Goal: Task Accomplishment & Management: Complete application form

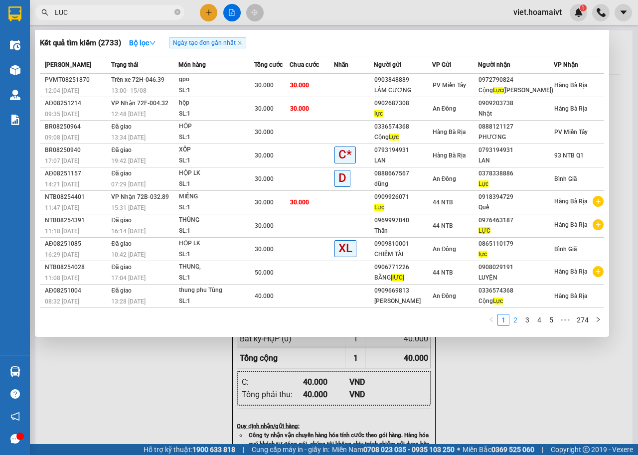
type input "LUC"
click at [512, 318] on link "2" at bounding box center [515, 320] width 11 height 11
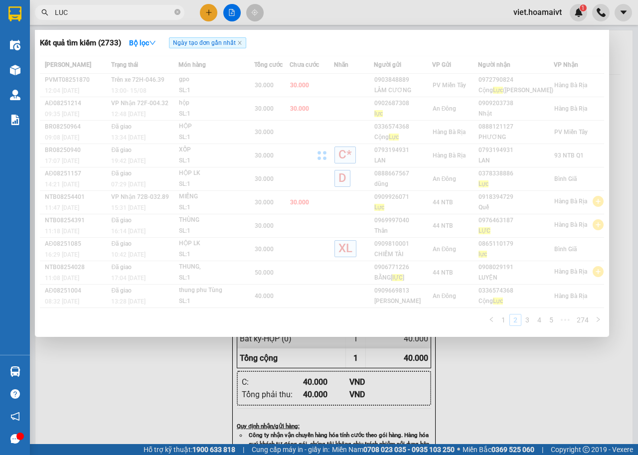
click at [527, 322] on div "Mã ĐH Trạng thái Món hàng Tổng [PERSON_NAME] [PERSON_NAME] Người gửi VP Gửi Ngư…" at bounding box center [322, 194] width 565 height 276
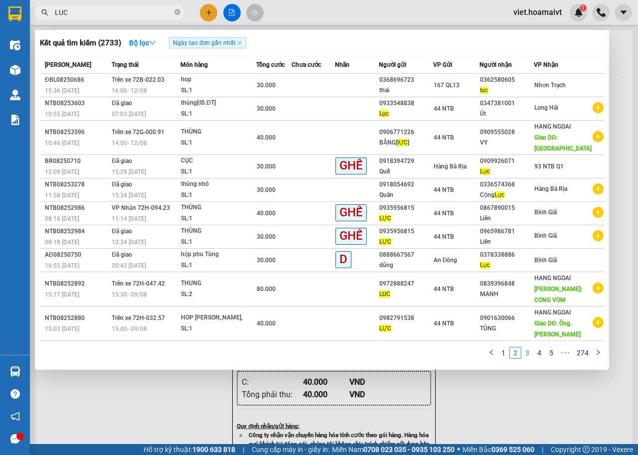
click at [531, 352] on link "3" at bounding box center [527, 353] width 11 height 11
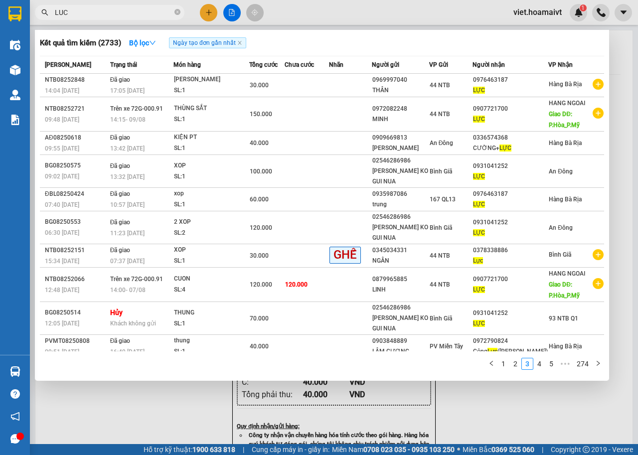
click at [133, 414] on div at bounding box center [319, 227] width 638 height 455
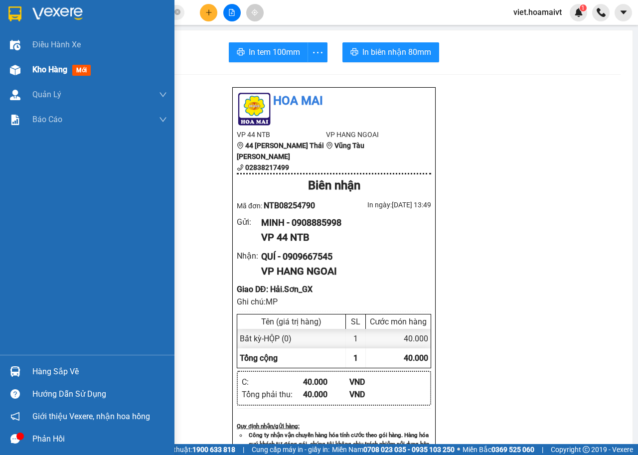
click at [60, 75] on div "Kho hàng mới" at bounding box center [63, 69] width 62 height 12
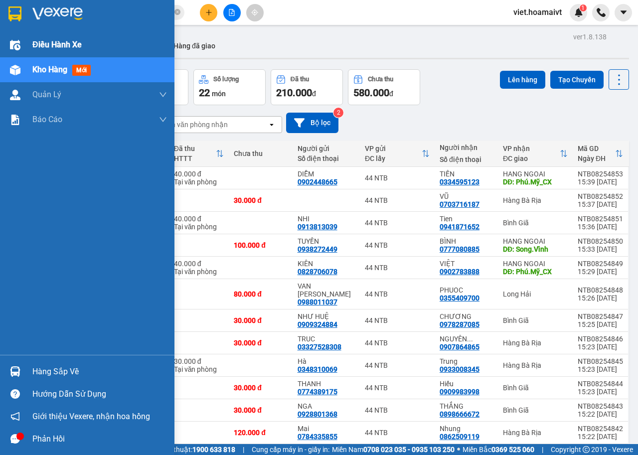
click at [13, 42] on img at bounding box center [15, 45] width 10 height 10
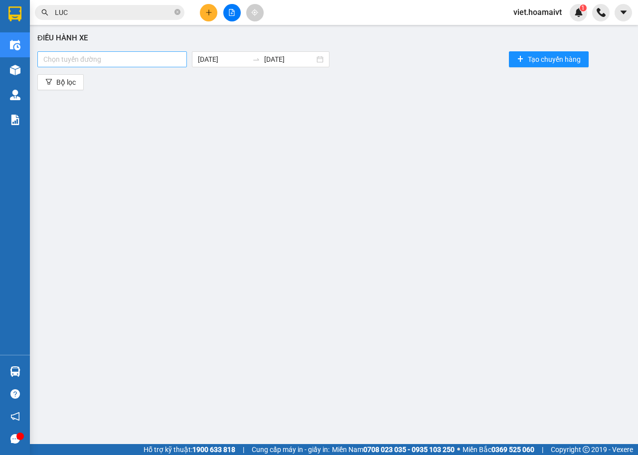
click at [162, 62] on div at bounding box center [112, 59] width 145 height 12
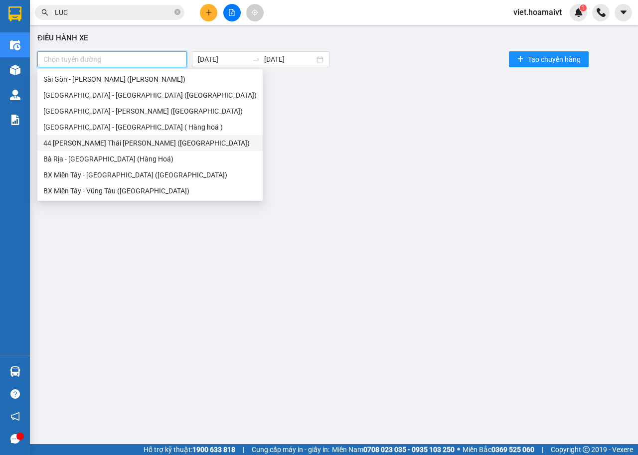
click at [99, 142] on div "44 [PERSON_NAME] Thái [PERSON_NAME] ([GEOGRAPHIC_DATA])" at bounding box center [149, 143] width 213 height 11
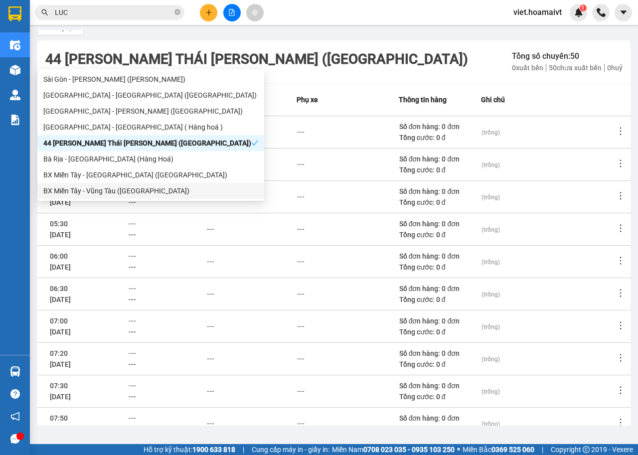
scroll to position [110, 0]
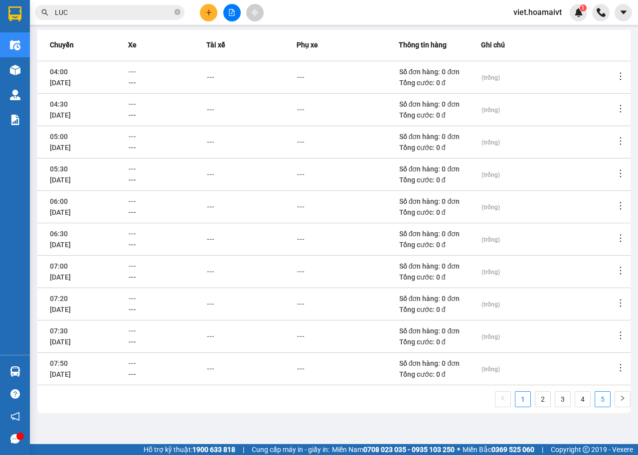
click at [596, 403] on link "5" at bounding box center [603, 399] width 15 height 15
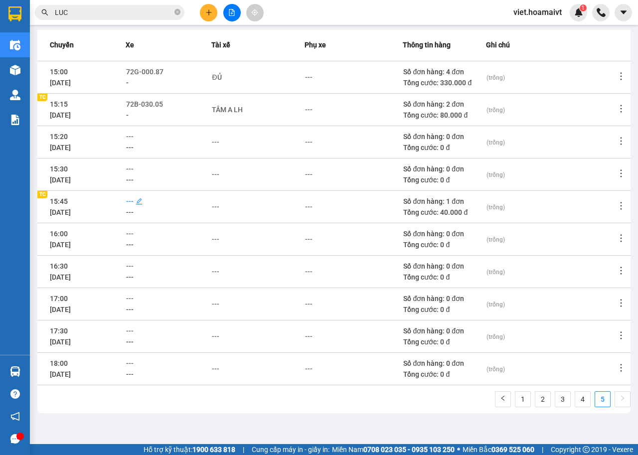
click at [134, 203] on span "---" at bounding box center [129, 202] width 7 height 8
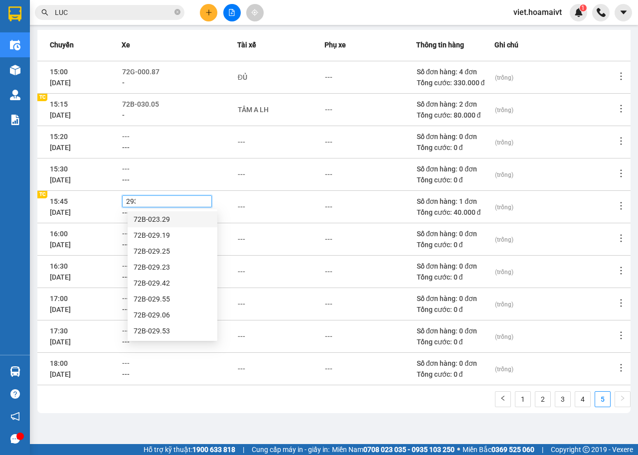
type input "2933"
click at [154, 217] on div "72B-029.33" at bounding box center [173, 219] width 78 height 11
click at [245, 208] on div "---" at bounding box center [241, 207] width 7 height 11
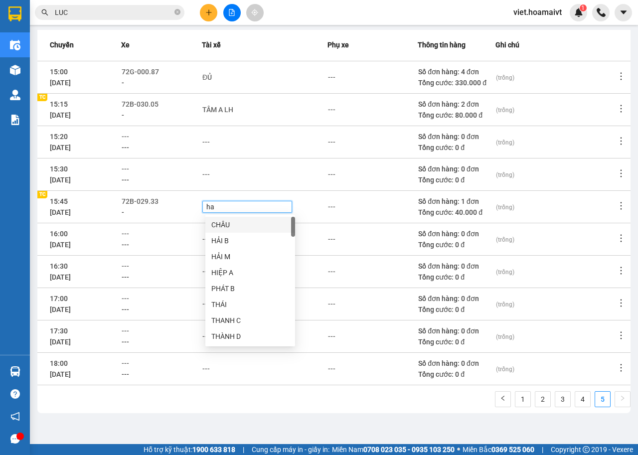
type input "hai"
click at [232, 318] on div "HẢI-LH" at bounding box center [250, 320] width 78 height 11
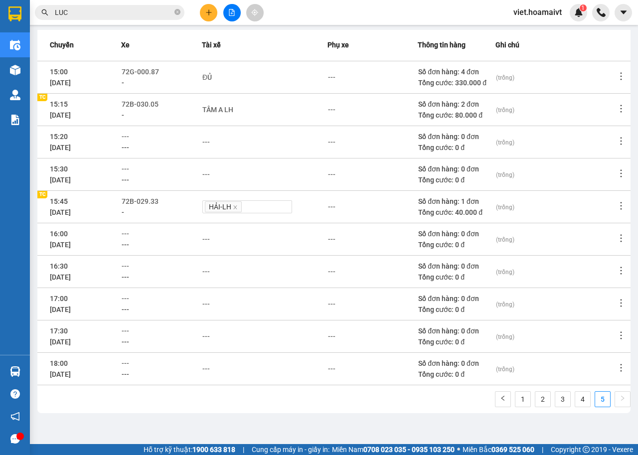
click at [355, 206] on div "---" at bounding box center [372, 207] width 89 height 11
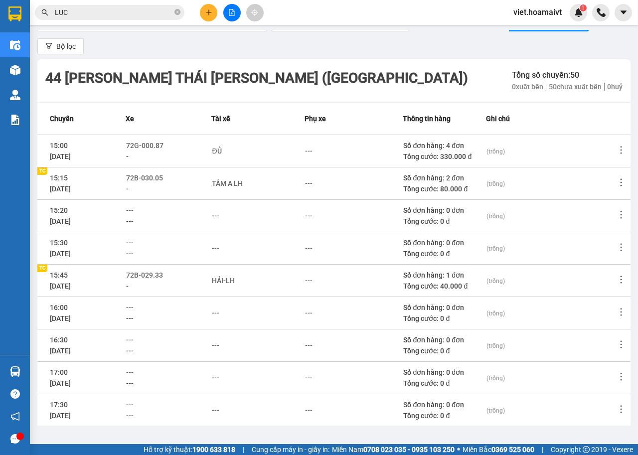
scroll to position [0, 0]
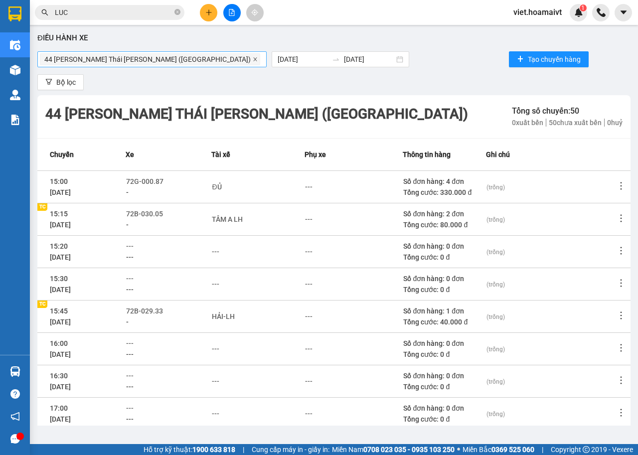
click at [253, 61] on icon "close" at bounding box center [255, 59] width 5 height 5
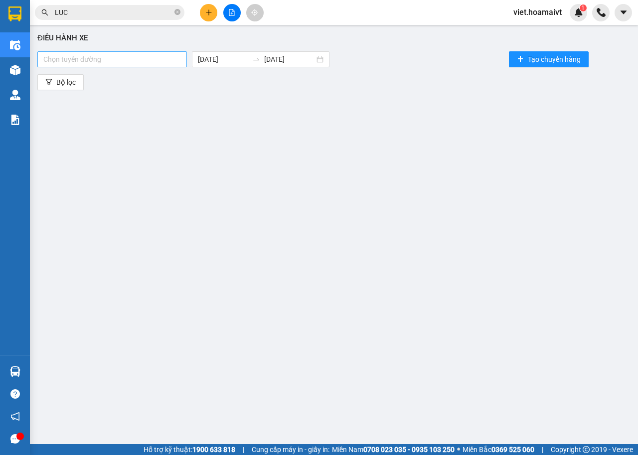
click at [126, 60] on div at bounding box center [112, 59] width 145 height 12
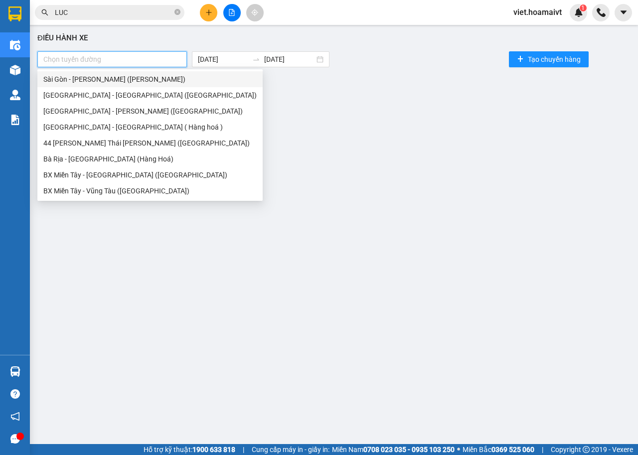
click at [111, 76] on div "Sài Gòn - [PERSON_NAME] ([PERSON_NAME])" at bounding box center [149, 79] width 213 height 11
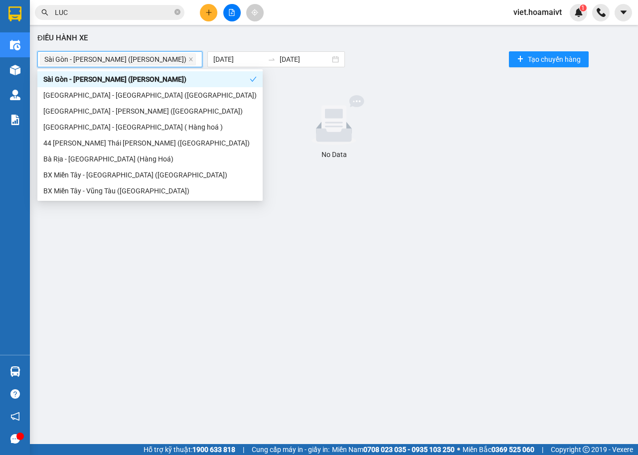
click at [165, 60] on div "Sài Gòn - [PERSON_NAME] ([PERSON_NAME])" at bounding box center [120, 59] width 160 height 14
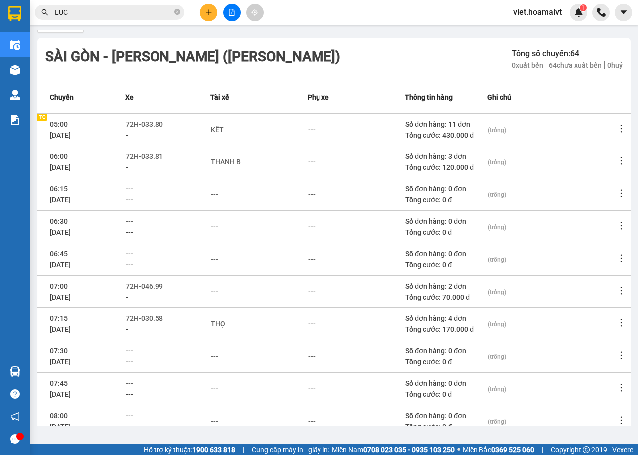
scroll to position [110, 0]
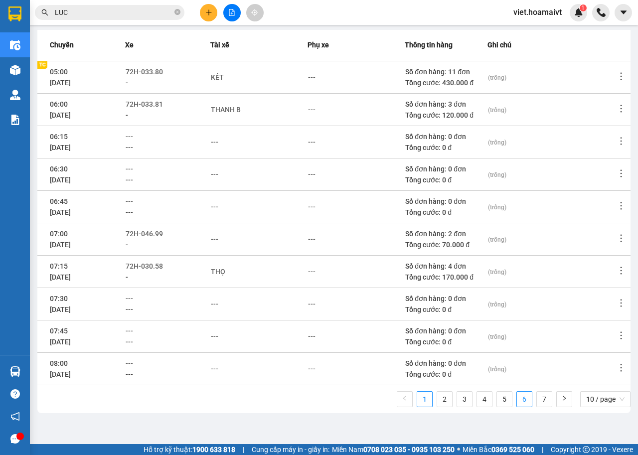
click at [517, 402] on link "6" at bounding box center [524, 399] width 15 height 15
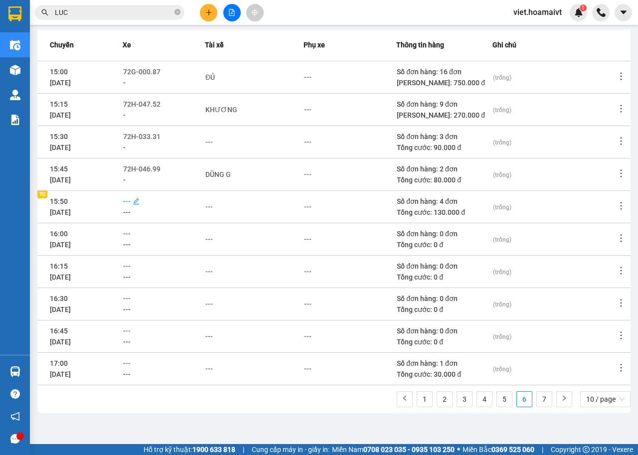
click at [131, 203] on span "---" at bounding box center [126, 202] width 7 height 8
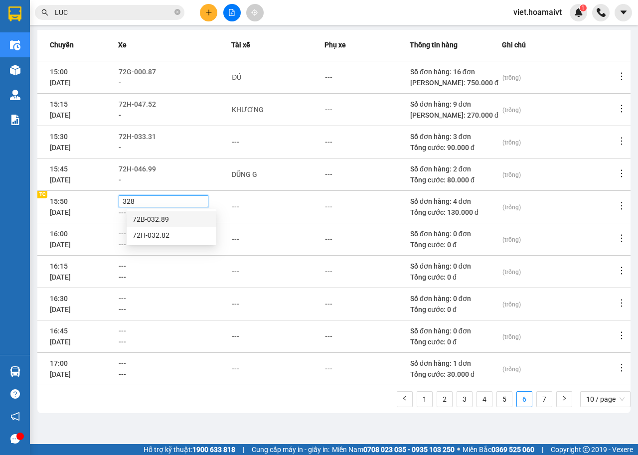
type input "3282"
click at [159, 218] on div "72H-032.82" at bounding box center [172, 219] width 78 height 11
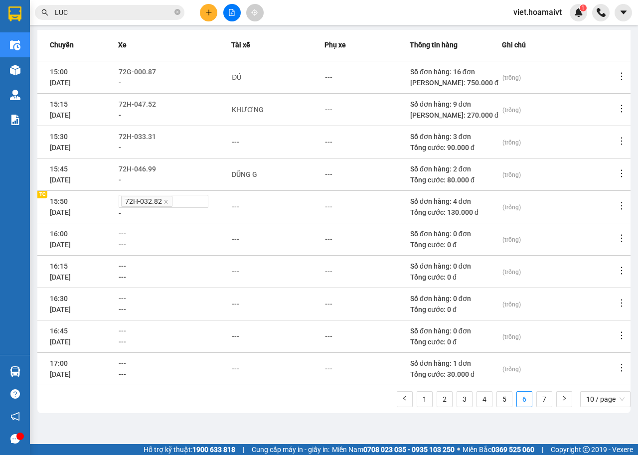
click at [284, 200] on td "---" at bounding box center [277, 207] width 93 height 32
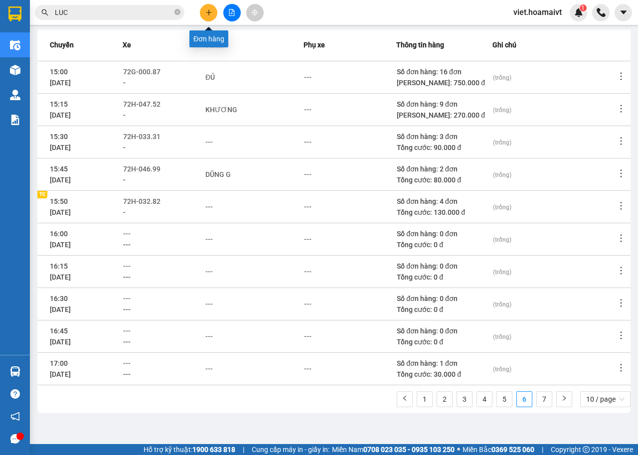
click at [208, 14] on icon "plus" at bounding box center [209, 12] width 7 height 7
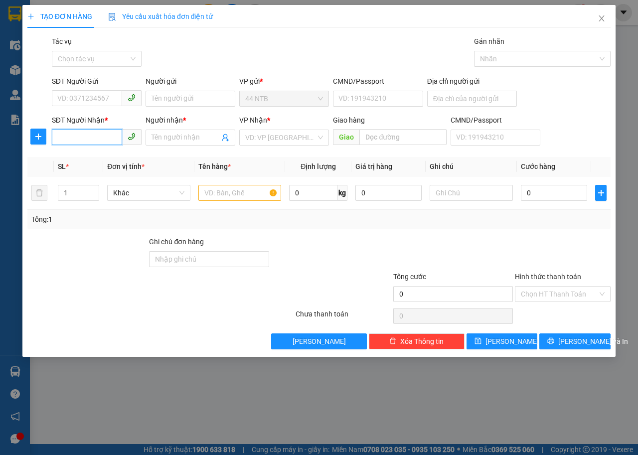
click at [101, 138] on input "SĐT Người Nhận *" at bounding box center [87, 137] width 70 height 16
type input "0908480849"
click at [153, 132] on input "Người nhận *" at bounding box center [186, 137] width 68 height 11
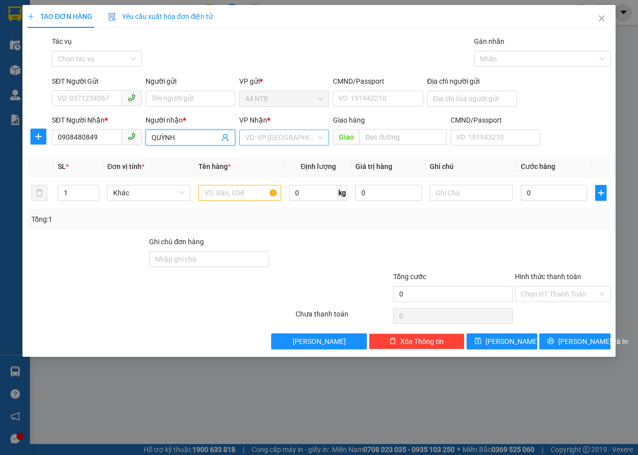
type input "QUỲNH"
click at [280, 133] on input "search" at bounding box center [280, 137] width 71 height 15
click at [220, 191] on input "text" at bounding box center [240, 193] width 83 height 16
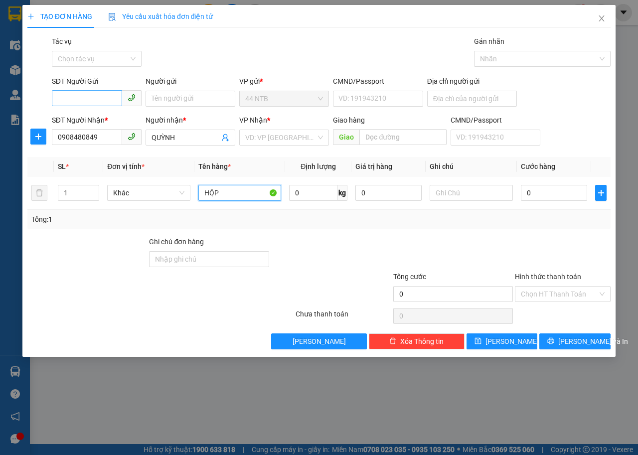
type input "HỘP"
click at [111, 100] on input "SĐT Người Gửi" at bounding box center [87, 98] width 70 height 16
type input "0397172402"
click at [179, 102] on input "Người gửi" at bounding box center [191, 99] width 90 height 16
click at [285, 136] on input "search" at bounding box center [280, 137] width 71 height 15
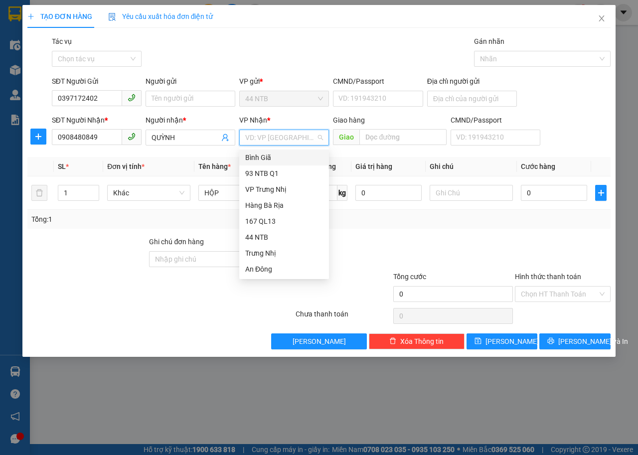
click at [280, 156] on div "Bình Giã" at bounding box center [284, 157] width 78 height 11
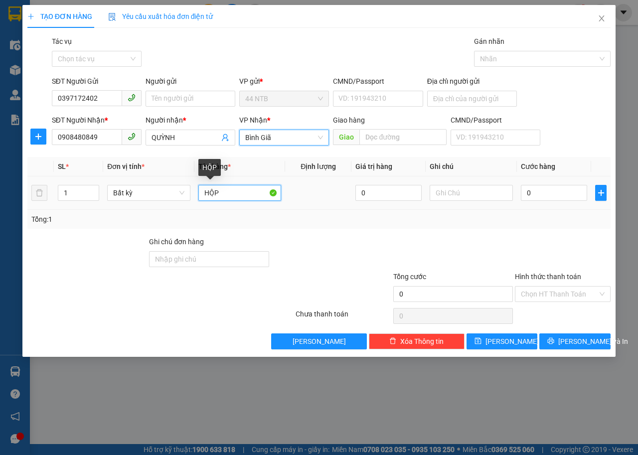
click at [231, 194] on input "HỘP" at bounding box center [240, 193] width 83 height 16
type input "HỘP NC HOA"
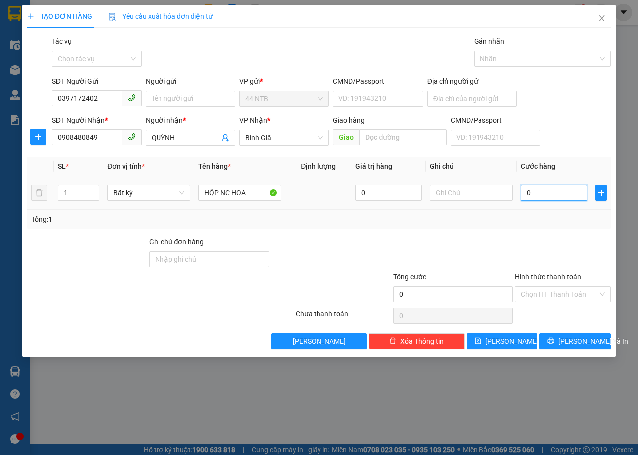
click at [542, 194] on input "0" at bounding box center [554, 193] width 66 height 16
type input "3"
type input "30"
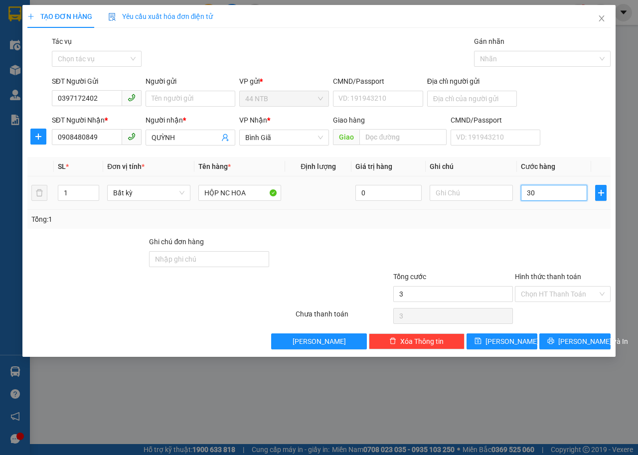
type input "30"
type input "30.000"
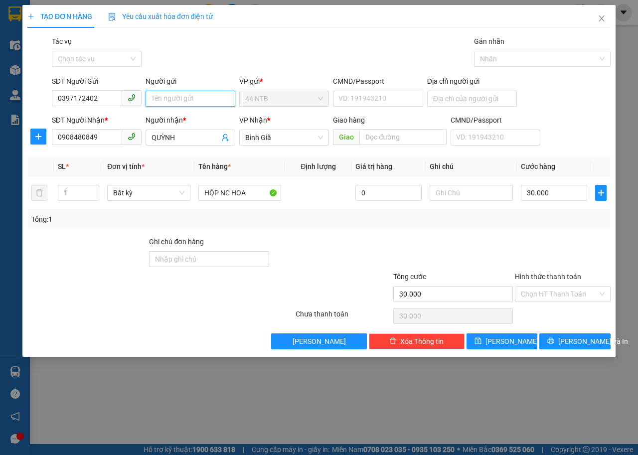
click at [188, 98] on input "Người gửi" at bounding box center [191, 99] width 90 height 16
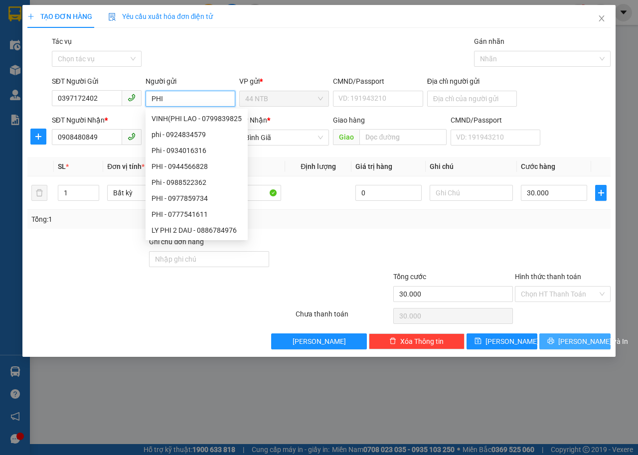
type input "PHI"
click at [574, 341] on span "[PERSON_NAME] và In" at bounding box center [594, 341] width 70 height 11
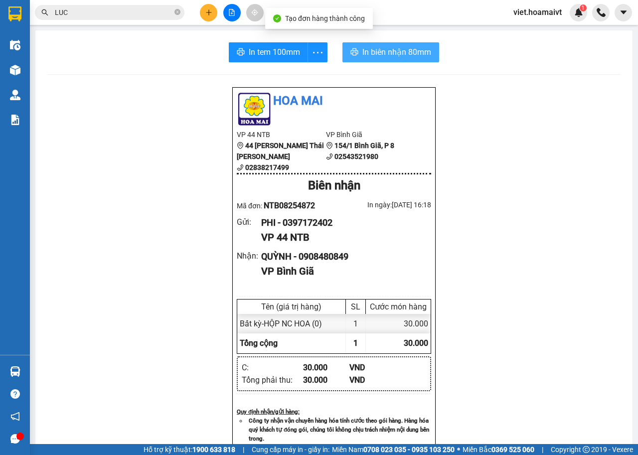
click at [373, 48] on span "In biên nhận 80mm" at bounding box center [397, 52] width 69 height 12
click at [285, 54] on div "In tem 100mm" at bounding box center [278, 52] width 99 height 20
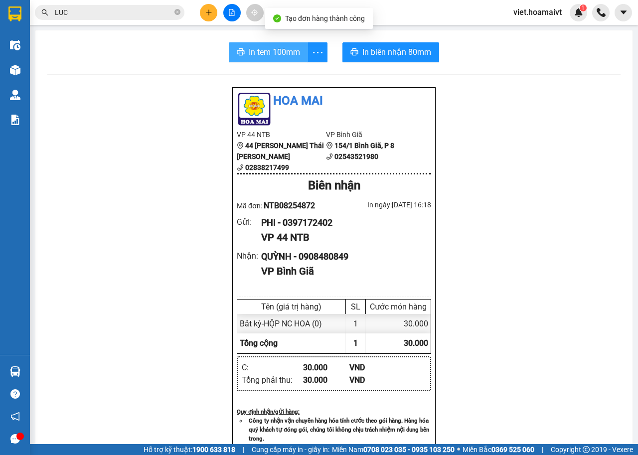
click at [273, 51] on span "In tem 100mm" at bounding box center [274, 52] width 51 height 12
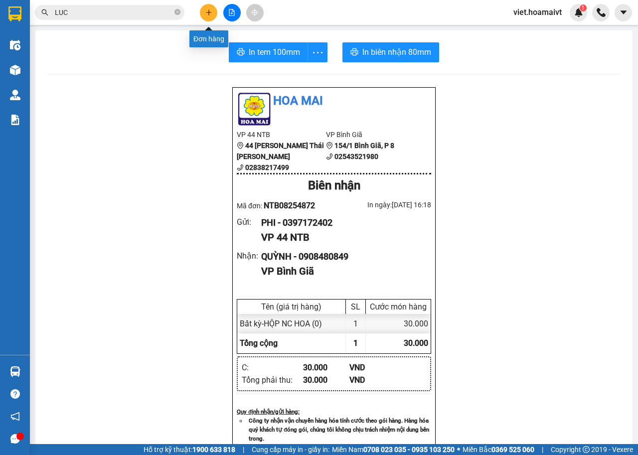
click at [210, 13] on icon "plus" at bounding box center [209, 12] width 7 height 7
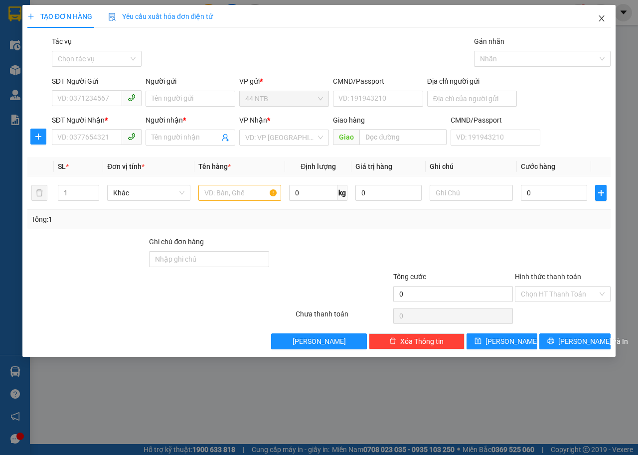
click at [601, 20] on icon "close" at bounding box center [602, 18] width 5 height 6
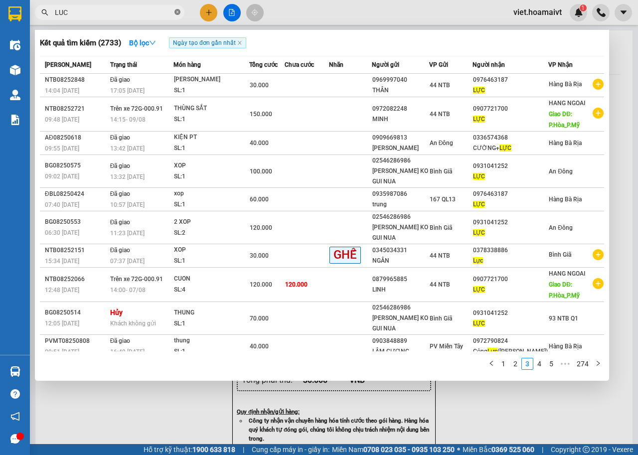
drag, startPoint x: 177, startPoint y: 10, endPoint x: 159, endPoint y: 15, distance: 18.6
click at [176, 10] on icon "close-circle" at bounding box center [178, 12] width 6 height 6
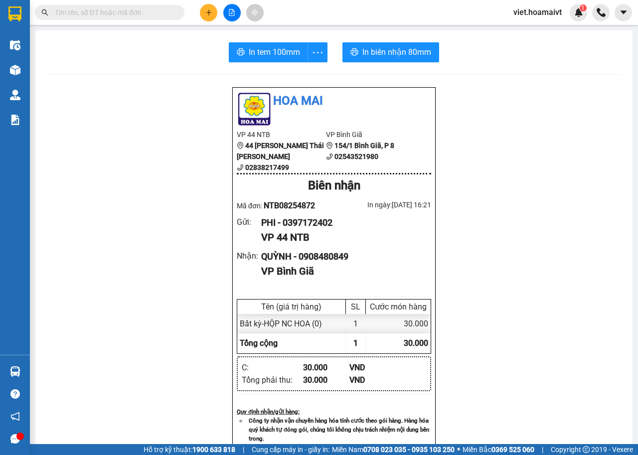
click at [154, 10] on input "text" at bounding box center [114, 12] width 118 height 11
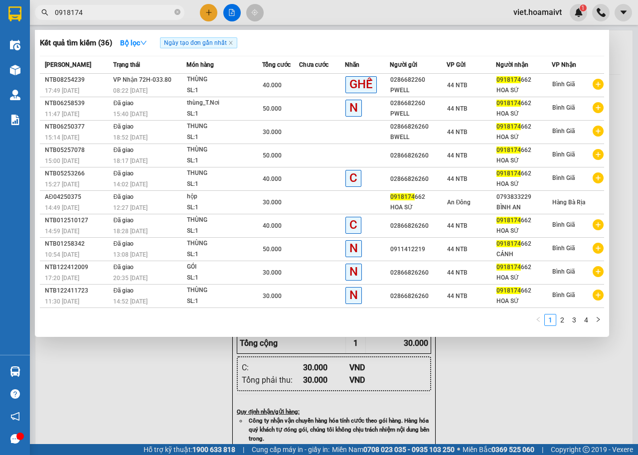
type input "0918174"
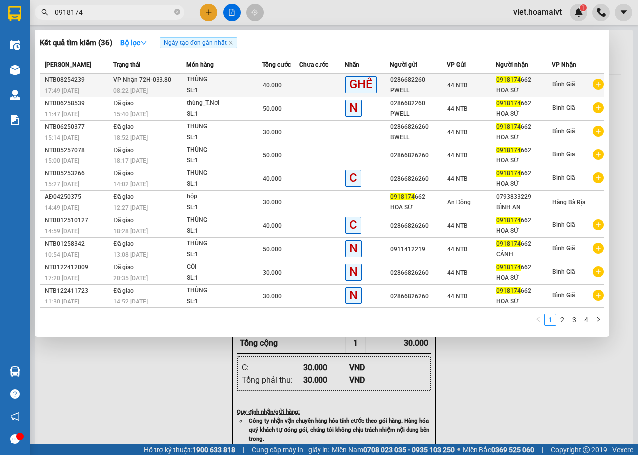
click at [239, 86] on div "SL: 1" at bounding box center [224, 90] width 75 height 11
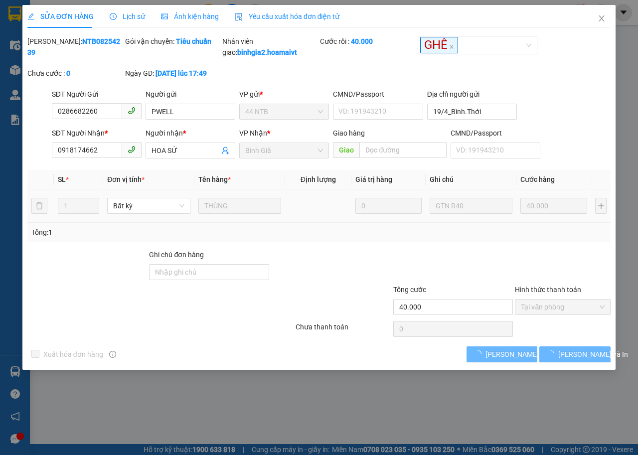
type input "0286682260"
type input "PWELL"
type input "19/4_Bình.Thới"
type input "0918174662"
type input "HOA SỨ"
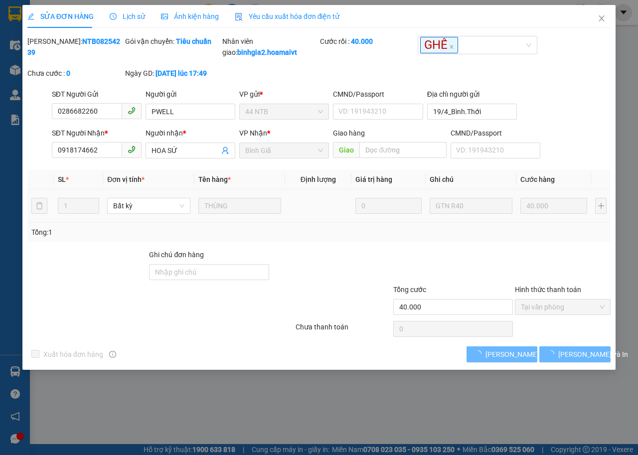
type input "40.000"
click at [490, 284] on div at bounding box center [454, 266] width 122 height 35
click at [444, 278] on div at bounding box center [454, 266] width 122 height 35
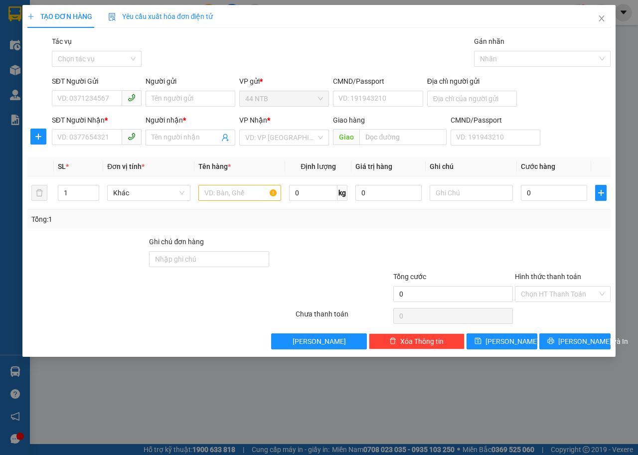
click at [278, 54] on div "Gói vận chuyển * Tiêu chuẩn Tác vụ Chọn tác vụ Gán nhãn Nhãn" at bounding box center [331, 53] width 563 height 35
click at [112, 138] on input "SĐT Người Nhận *" at bounding box center [87, 137] width 70 height 16
type input "0931551119"
click at [112, 153] on div "0931551119 - anh Triều" at bounding box center [107, 157] width 98 height 11
type input "anh Triều"
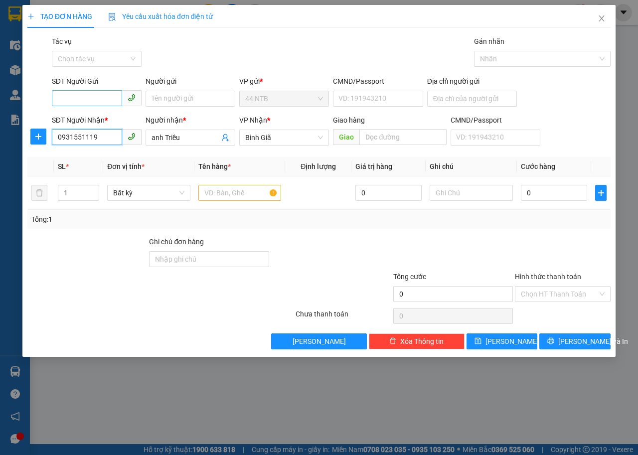
type input "0931551119"
click at [100, 104] on input "SĐT Người Gửi" at bounding box center [87, 98] width 70 height 16
type input "0967161449"
click at [119, 118] on div "0967161449 - Ngọc" at bounding box center [107, 118] width 98 height 11
type input "Ngọc"
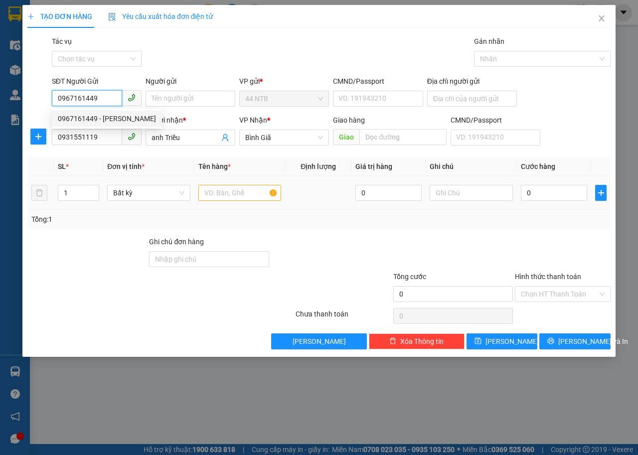
type input "079301018348"
type input "0967161449"
click at [250, 196] on input "text" at bounding box center [240, 193] width 83 height 16
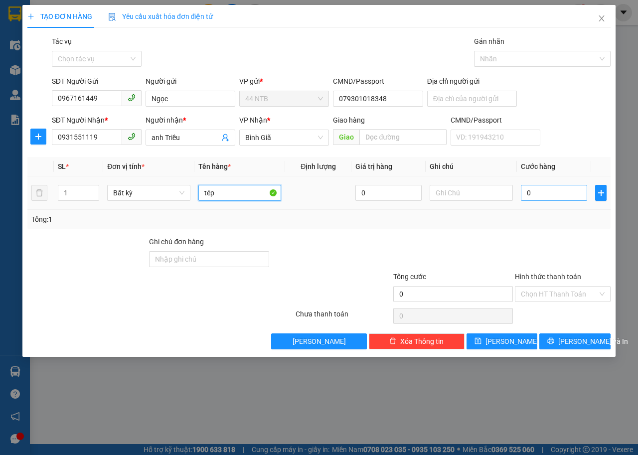
type input "tép"
click at [542, 198] on input "0" at bounding box center [554, 193] width 66 height 16
type input "3"
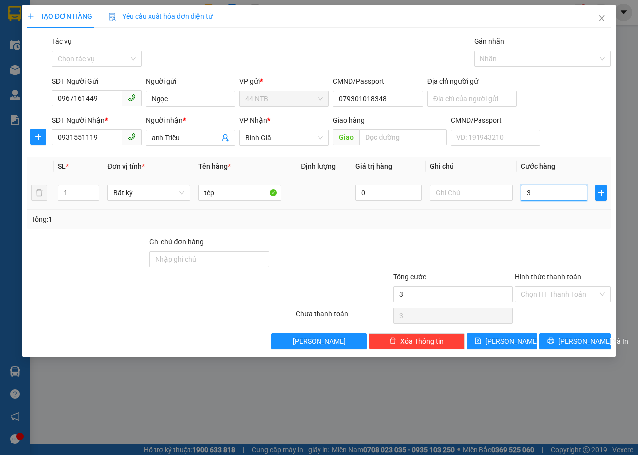
type input "30"
type input "30.000"
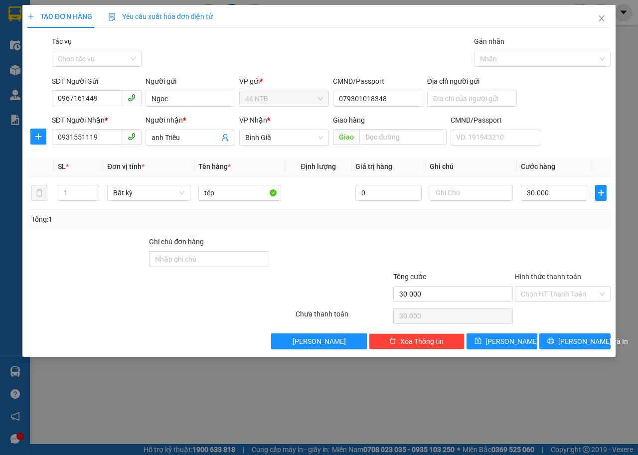
drag, startPoint x: 554, startPoint y: 293, endPoint x: 556, endPoint y: 303, distance: 10.3
click at [554, 293] on input "Hình thức thanh toán" at bounding box center [559, 294] width 77 height 15
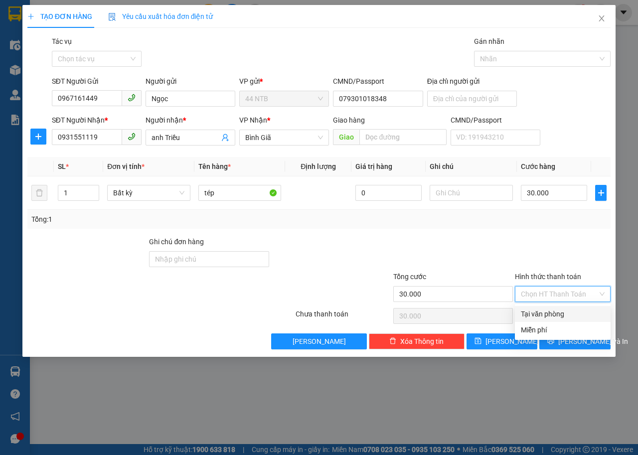
drag, startPoint x: 556, startPoint y: 306, endPoint x: 558, endPoint y: 329, distance: 23.0
click at [556, 307] on div "Tại văn phòng" at bounding box center [563, 314] width 96 height 16
type input "0"
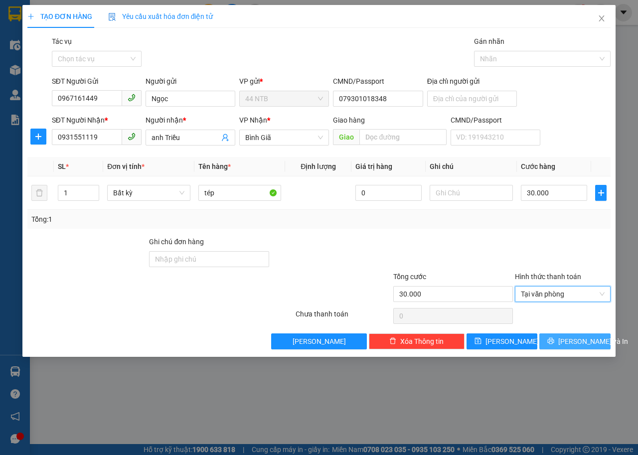
click at [555, 342] on icon "printer" at bounding box center [551, 341] width 7 height 7
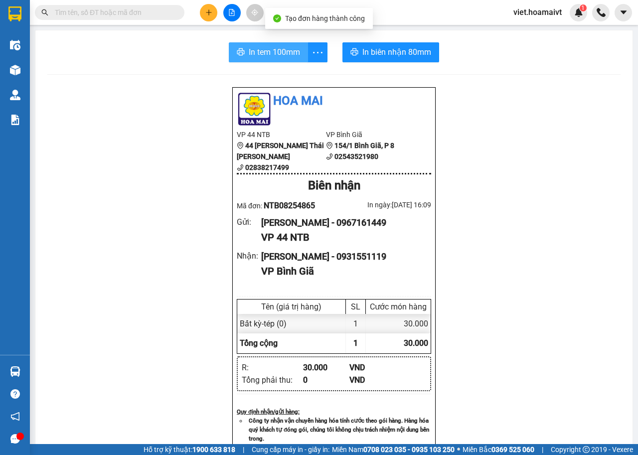
drag, startPoint x: 291, startPoint y: 53, endPoint x: 437, endPoint y: 249, distance: 244.2
click at [295, 54] on span "In tem 100mm" at bounding box center [274, 52] width 51 height 12
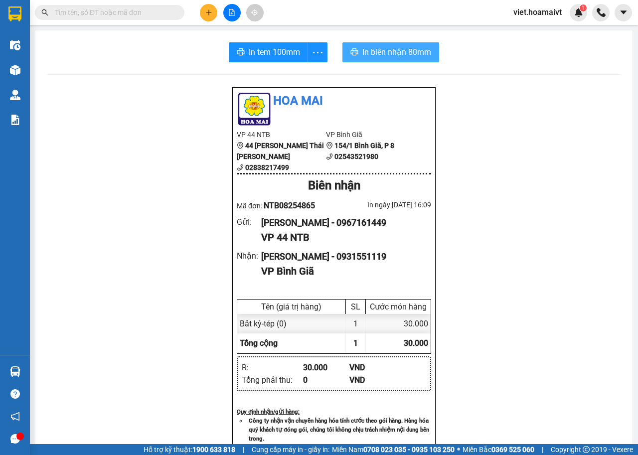
click at [352, 52] on icon "printer" at bounding box center [355, 52] width 8 height 8
drag, startPoint x: 400, startPoint y: 48, endPoint x: 555, endPoint y: 242, distance: 248.0
click at [402, 49] on span "In biên nhận 80mm" at bounding box center [397, 52] width 69 height 12
click at [213, 14] on button at bounding box center [208, 12] width 17 height 17
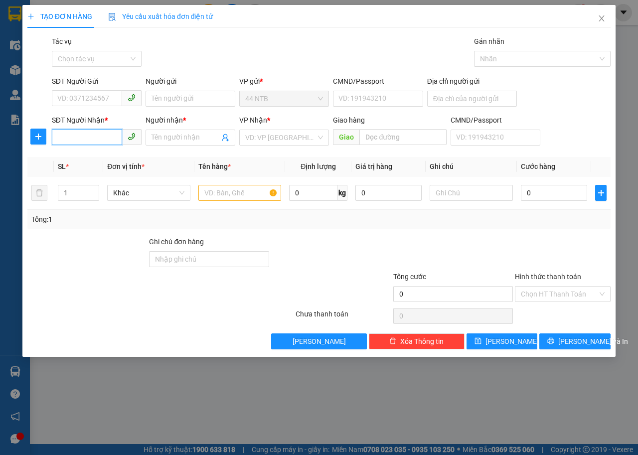
click at [93, 140] on input "SĐT Người Nhận *" at bounding box center [87, 137] width 70 height 16
type input "0908970707"
click at [118, 157] on div "0908970707 - Thảo" at bounding box center [107, 157] width 98 height 11
type input "Thảo"
type input "0908970707"
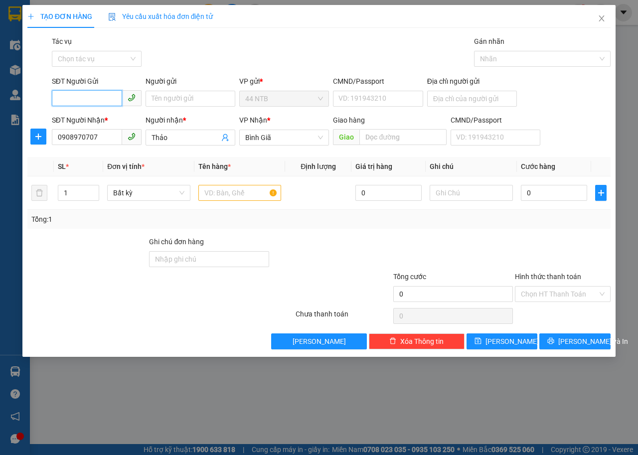
click at [115, 103] on input "SĐT Người Gửi" at bounding box center [87, 98] width 70 height 16
type input "0909680748"
click at [150, 99] on input "Người gửi" at bounding box center [191, 99] width 90 height 16
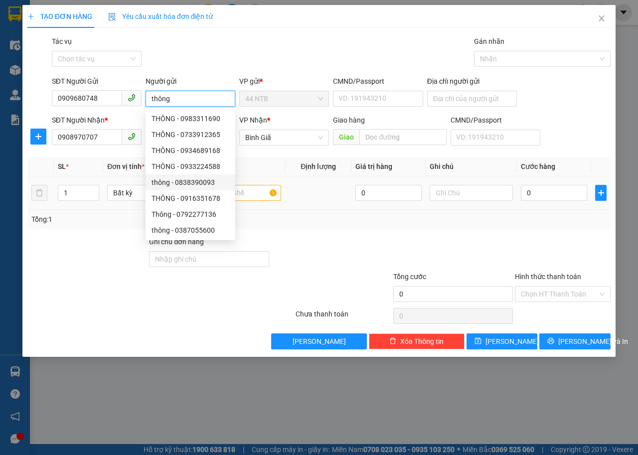
type input "thông"
click at [260, 193] on input "text" at bounding box center [240, 193] width 83 height 16
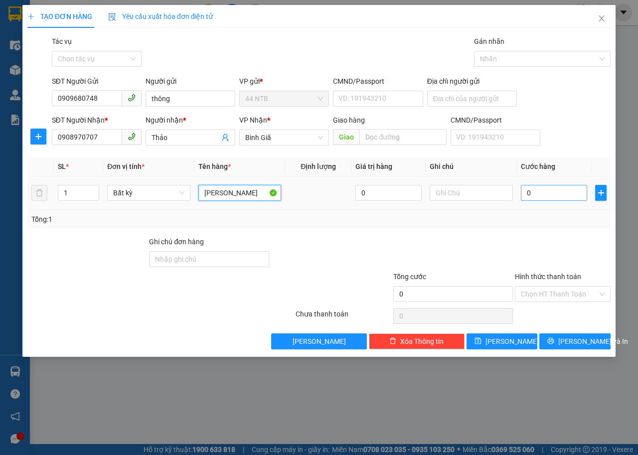
type input "BAO GIẤY"
click at [550, 191] on input "0" at bounding box center [554, 193] width 66 height 16
type input "3"
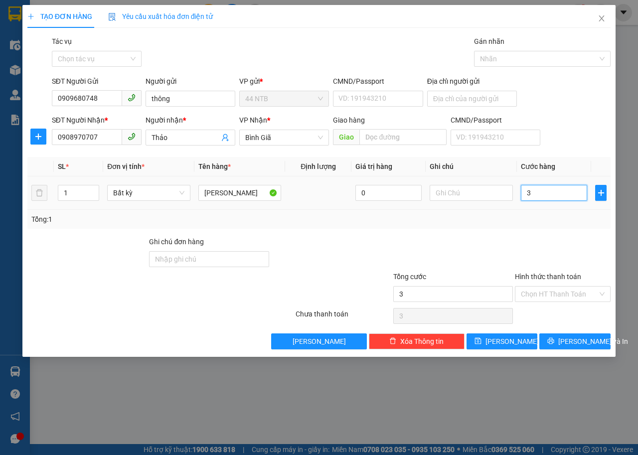
type input "30"
click at [536, 288] on input "Hình thức thanh toán" at bounding box center [559, 294] width 77 height 15
type input "30.000"
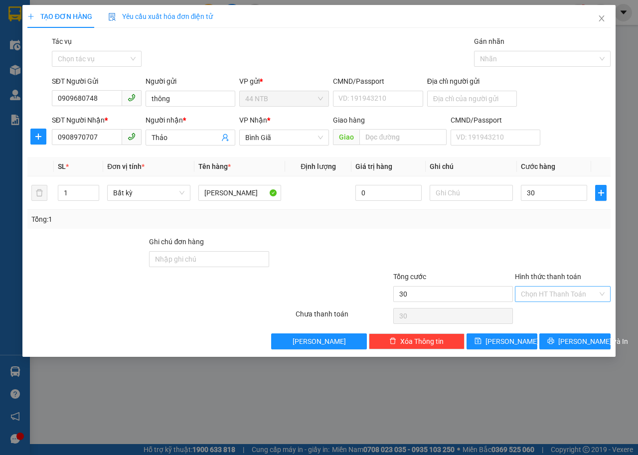
type input "30.000"
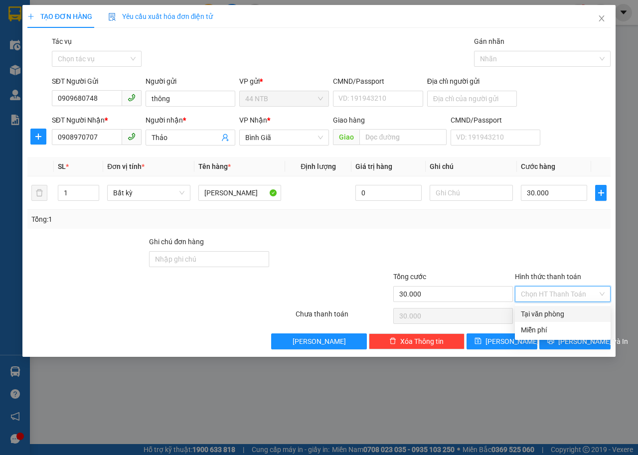
click at [540, 309] on div "Tại văn phòng" at bounding box center [563, 314] width 84 height 11
type input "0"
click at [535, 313] on div "Tại văn phòng" at bounding box center [563, 314] width 84 height 11
click at [556, 309] on div "Tại văn phòng" at bounding box center [563, 314] width 84 height 11
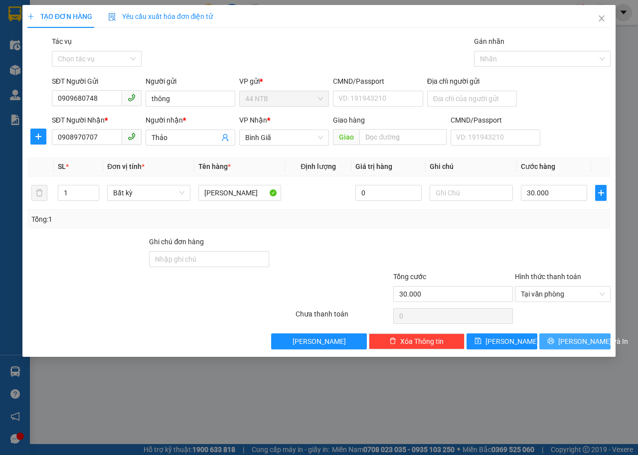
click at [555, 343] on icon "printer" at bounding box center [551, 341] width 6 height 6
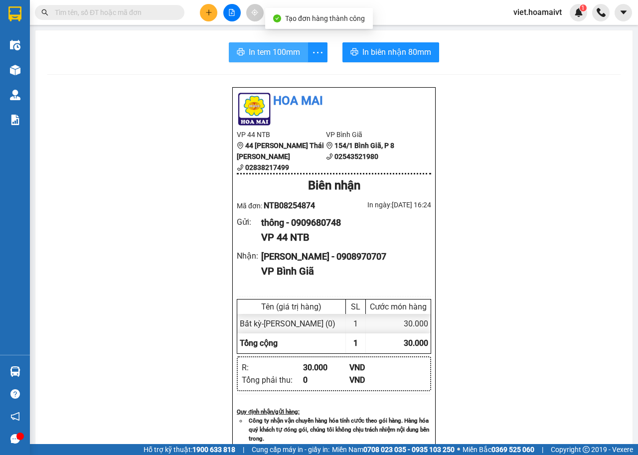
click at [291, 56] on span "In tem 100mm" at bounding box center [274, 52] width 51 height 12
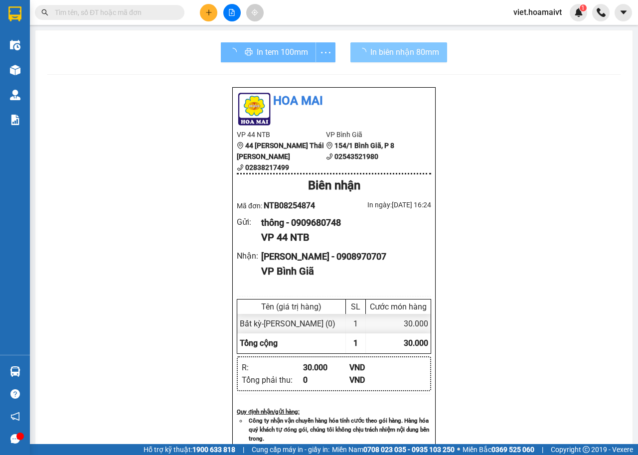
click at [378, 52] on span "In biên nhận 80mm" at bounding box center [405, 52] width 69 height 12
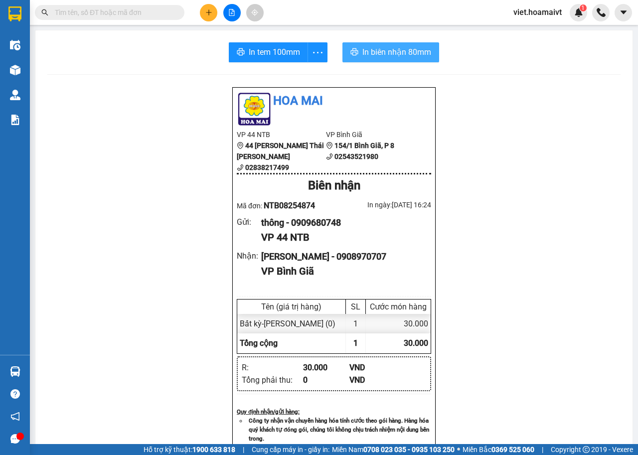
click at [389, 52] on span "In biên nhận 80mm" at bounding box center [397, 52] width 69 height 12
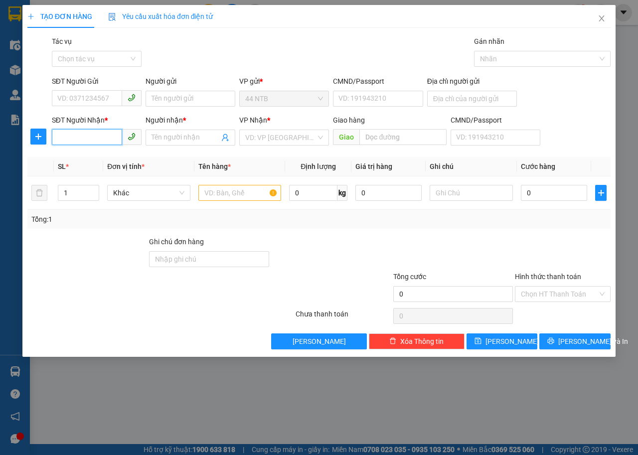
click at [102, 139] on input "SĐT Người Nhận *" at bounding box center [87, 137] width 70 height 16
click at [105, 160] on div "0963636138 - Cường" at bounding box center [97, 157] width 78 height 11
type input "0963636138"
type input "Cường"
type input "0963636138"
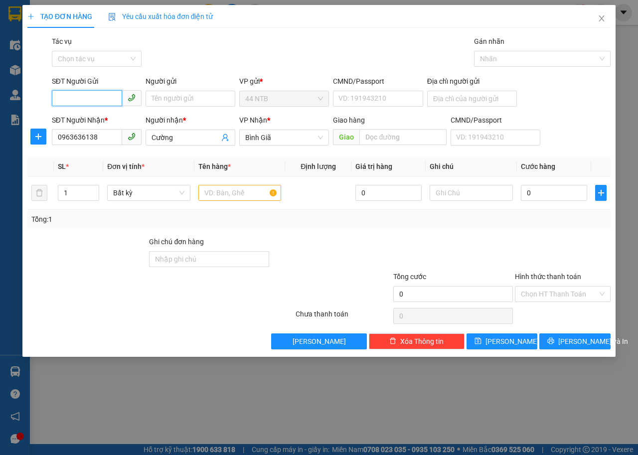
click at [103, 98] on input "SĐT Người Gửi" at bounding box center [87, 98] width 70 height 16
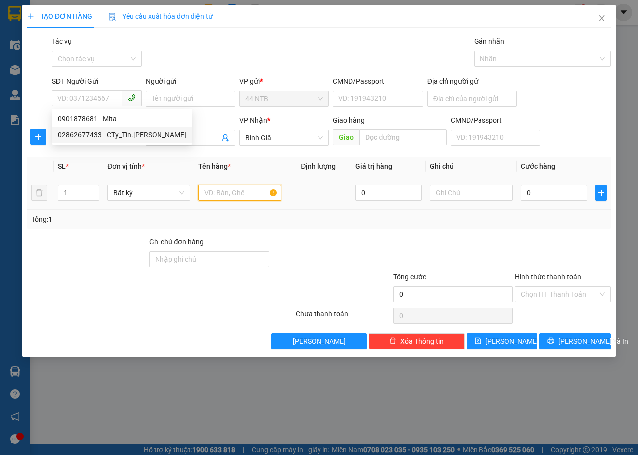
click at [217, 197] on input "text" at bounding box center [240, 193] width 83 height 16
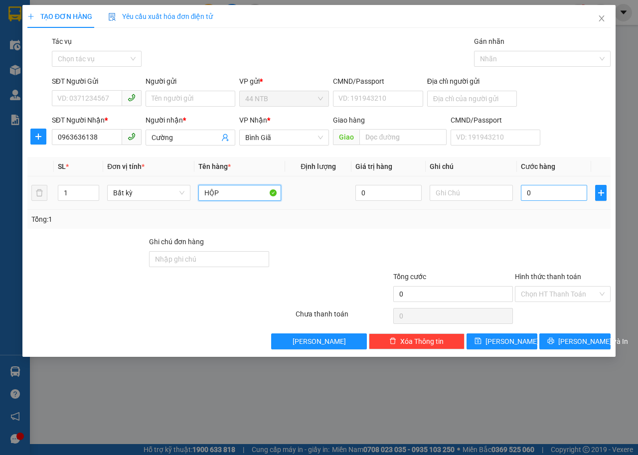
type input "HỘP"
click at [564, 197] on input "0" at bounding box center [554, 193] width 66 height 16
type input "3"
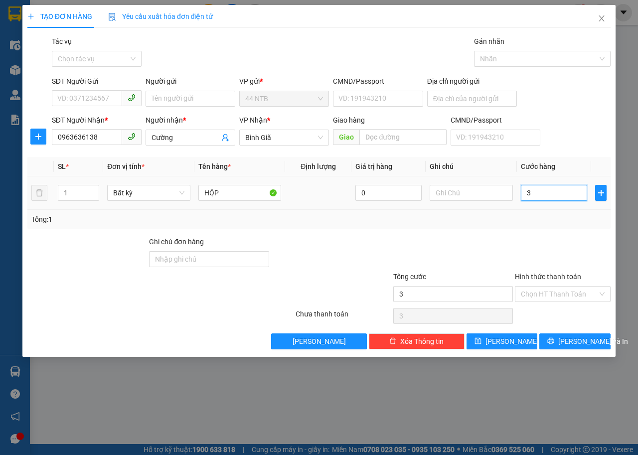
type input "30"
type input "30.000"
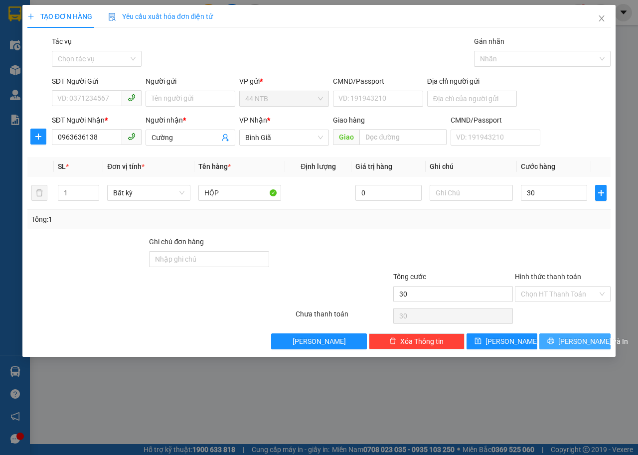
type input "30.000"
click at [564, 341] on button "[PERSON_NAME] và In" at bounding box center [575, 342] width 71 height 16
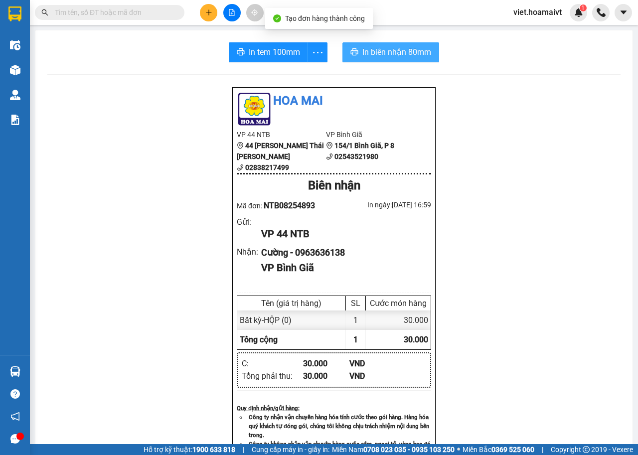
click at [356, 53] on button "In biên nhận 80mm" at bounding box center [391, 52] width 97 height 20
click at [404, 51] on span "In biên nhận 80mm" at bounding box center [397, 52] width 69 height 12
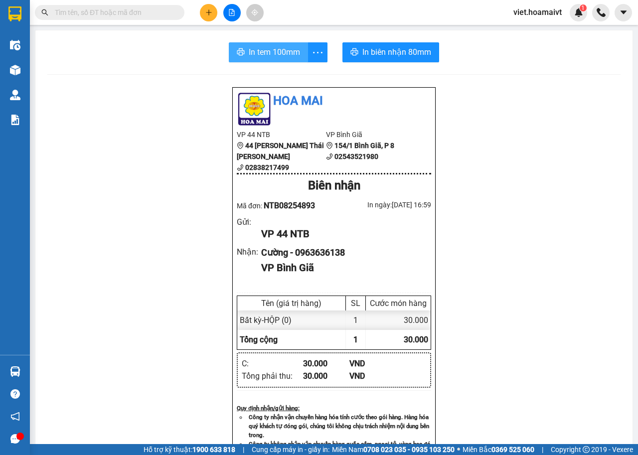
click at [287, 53] on span "In tem 100mm" at bounding box center [274, 52] width 51 height 12
click at [208, 11] on icon "plus" at bounding box center [209, 12] width 7 height 7
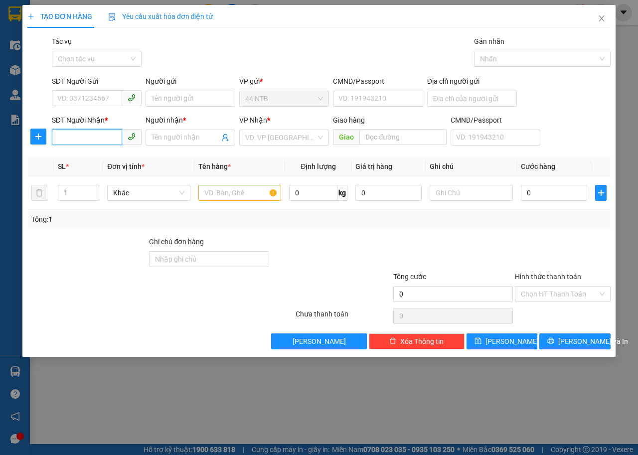
click at [112, 136] on input "SĐT Người Nhận *" at bounding box center [87, 137] width 70 height 16
click at [123, 154] on div "0942962255 - bình dân" at bounding box center [97, 157] width 78 height 11
type input "0942962255"
type input "bình dân"
type input "0942962255"
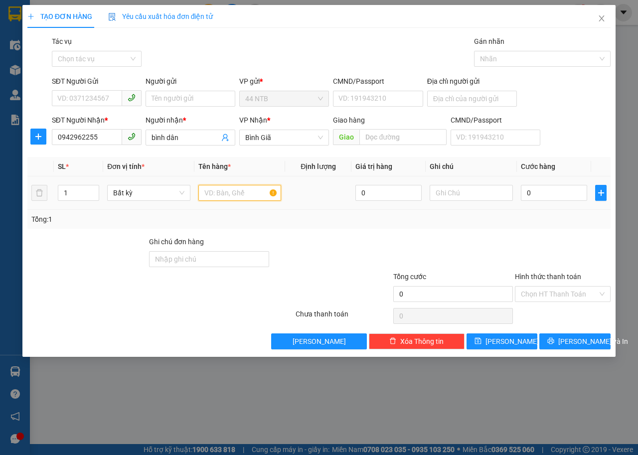
click at [208, 194] on input "text" at bounding box center [240, 193] width 83 height 16
type input "HỘP"
click at [552, 196] on input "0" at bounding box center [554, 193] width 66 height 16
type input "3"
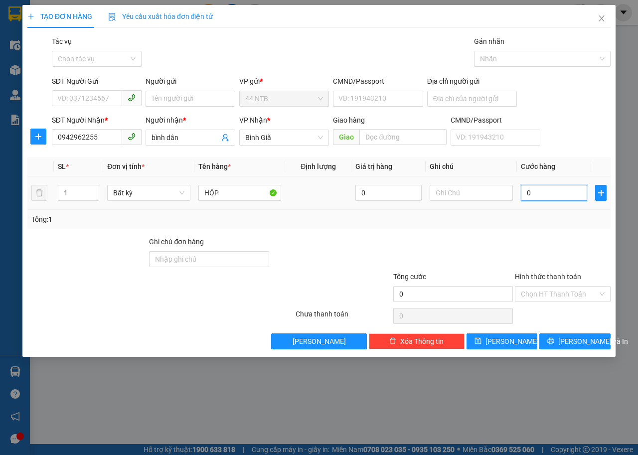
type input "3"
type input "30"
type input "30.000"
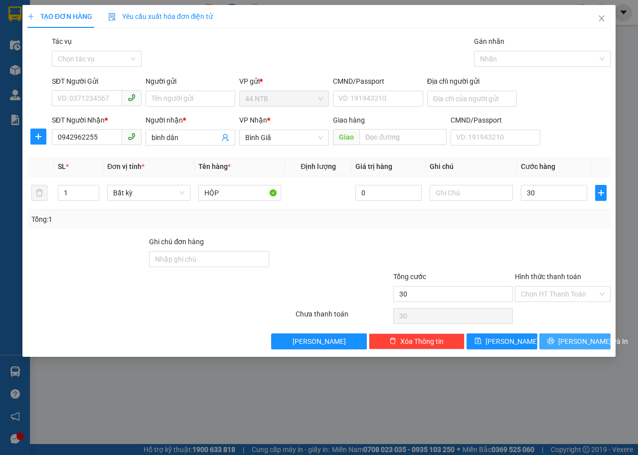
type input "30.000"
click at [555, 344] on icon "printer" at bounding box center [551, 341] width 7 height 7
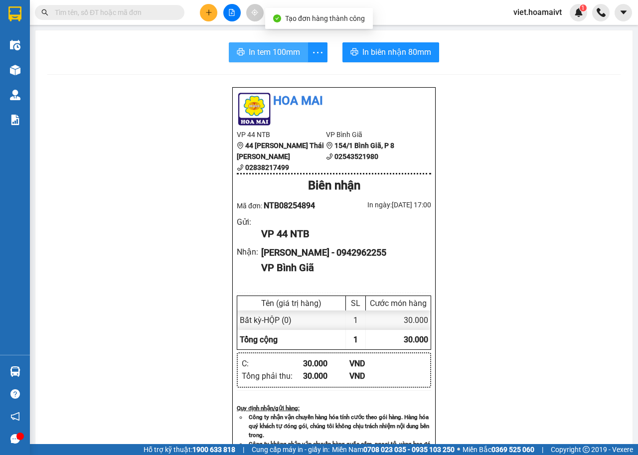
drag, startPoint x: 287, startPoint y: 54, endPoint x: 315, endPoint y: 69, distance: 31.3
click at [289, 54] on span "In tem 100mm" at bounding box center [274, 52] width 51 height 12
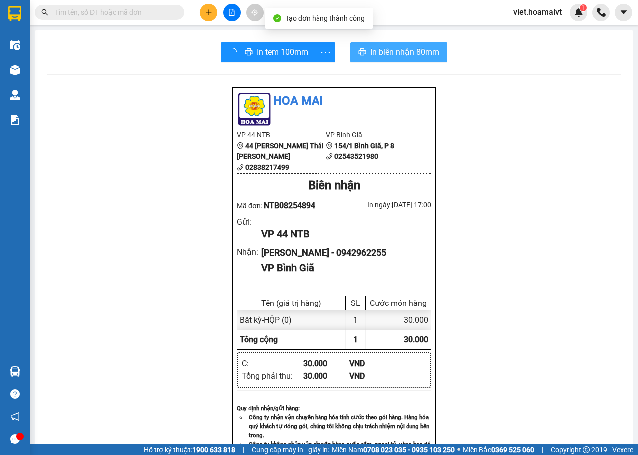
click at [397, 52] on span "In biên nhận 80mm" at bounding box center [405, 52] width 69 height 12
click at [399, 51] on span "In biên nhận 80mm" at bounding box center [397, 52] width 69 height 12
drag, startPoint x: 379, startPoint y: 53, endPoint x: 420, endPoint y: 97, distance: 60.0
click at [379, 54] on span "In biên nhận 80mm" at bounding box center [397, 52] width 69 height 12
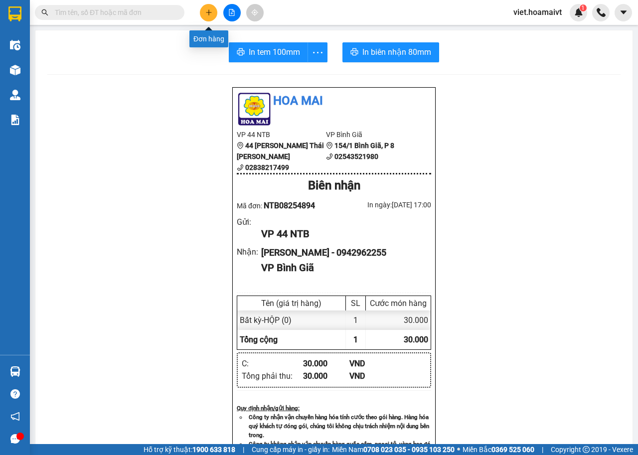
click at [211, 9] on icon "plus" at bounding box center [209, 12] width 7 height 7
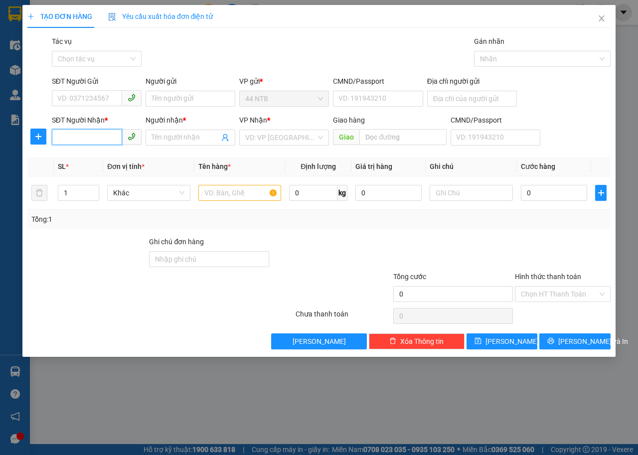
click at [117, 138] on input "SĐT Người Nhận *" at bounding box center [87, 137] width 70 height 16
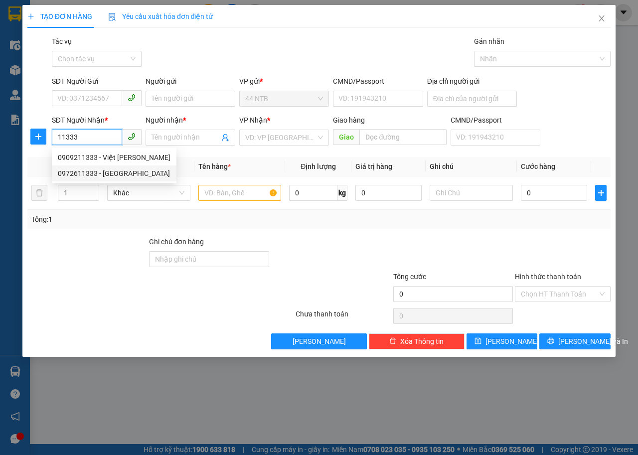
click at [113, 173] on div "0972611333 - PHUONG" at bounding box center [114, 173] width 113 height 11
type input "0972611333"
type input "PHUONG"
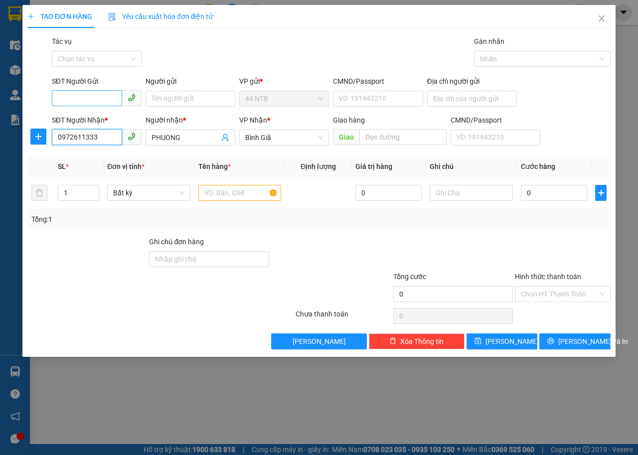
type input "0972611333"
click at [74, 99] on input "SĐT Người Gửi" at bounding box center [87, 98] width 70 height 16
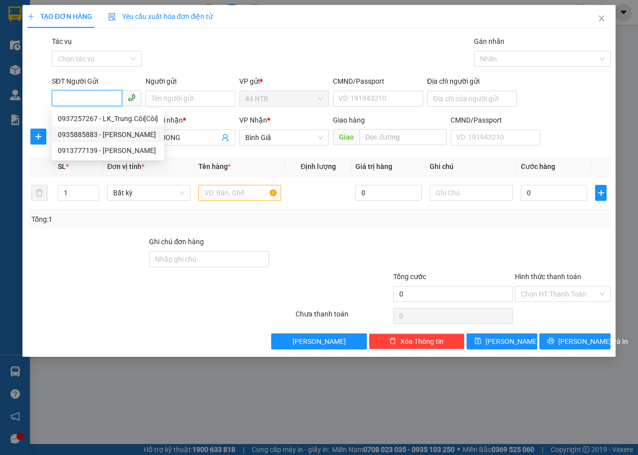
click at [94, 134] on div "0935885883 - VINH" at bounding box center [108, 134] width 100 height 11
type input "0935885883"
type input "VINH"
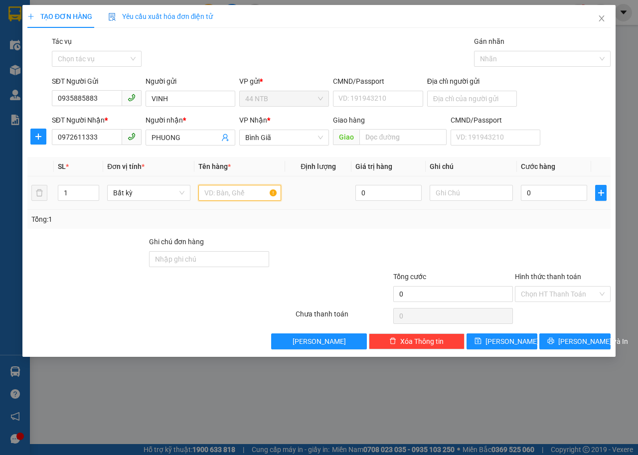
click at [213, 196] on input "text" at bounding box center [240, 193] width 83 height 16
type input "HỘP"
click at [549, 198] on input "0" at bounding box center [554, 193] width 66 height 16
type input "3"
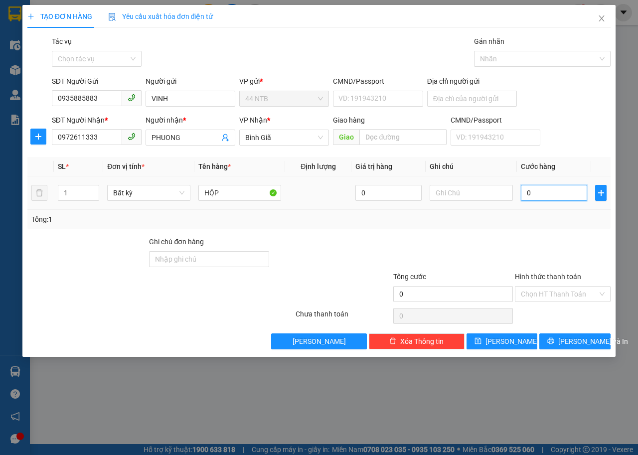
type input "3"
type input "30"
type input "30.000"
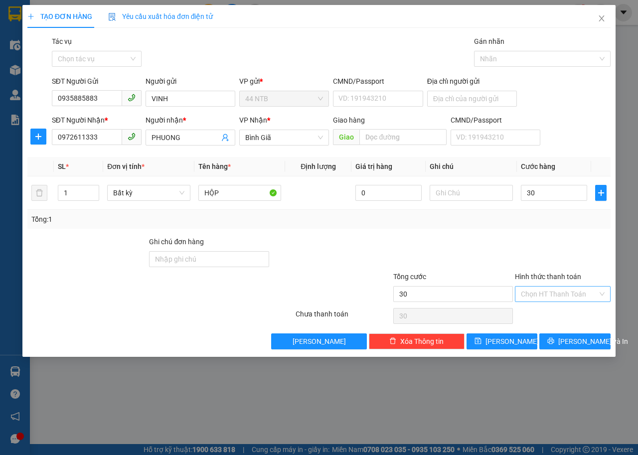
type input "30.000"
click at [540, 297] on input "Hình thức thanh toán" at bounding box center [559, 294] width 77 height 15
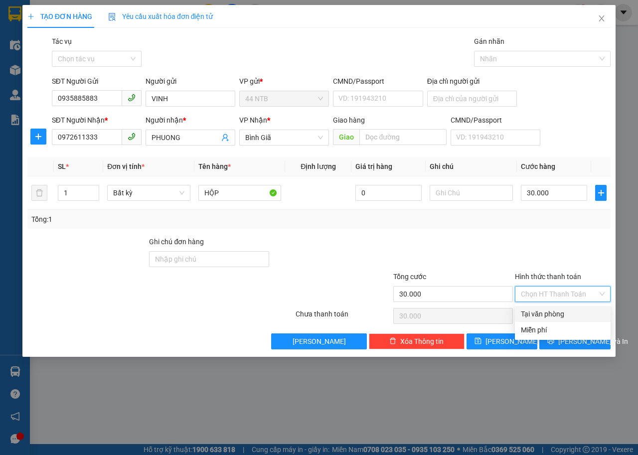
click at [540, 311] on div "Tại văn phòng" at bounding box center [563, 314] width 84 height 11
type input "0"
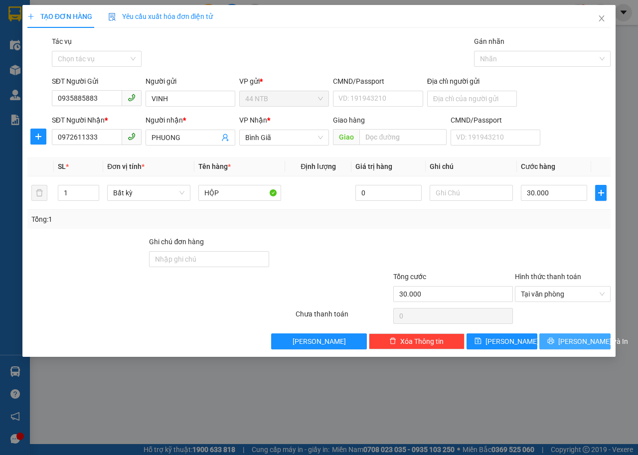
click at [546, 346] on button "[PERSON_NAME] và In" at bounding box center [575, 342] width 71 height 16
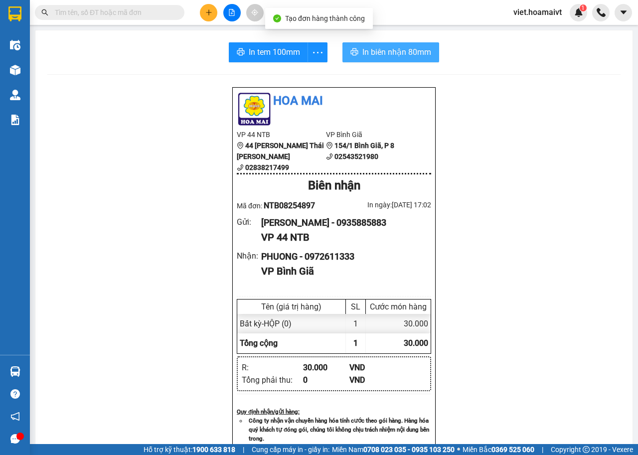
drag, startPoint x: 358, startPoint y: 50, endPoint x: 476, endPoint y: 276, distance: 254.3
click at [363, 50] on span "In biên nhận 80mm" at bounding box center [397, 52] width 69 height 12
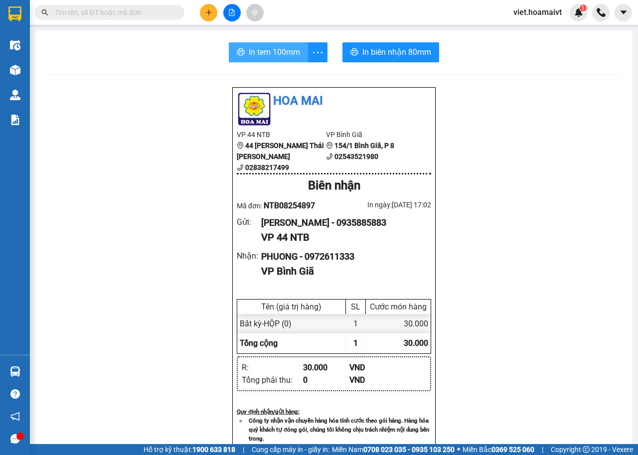
click at [280, 51] on span "In tem 100mm" at bounding box center [274, 52] width 51 height 12
click at [286, 56] on span "In tem 100mm" at bounding box center [274, 52] width 51 height 12
click at [204, 15] on button at bounding box center [208, 12] width 17 height 17
